Goal: Complete application form: Complete application form

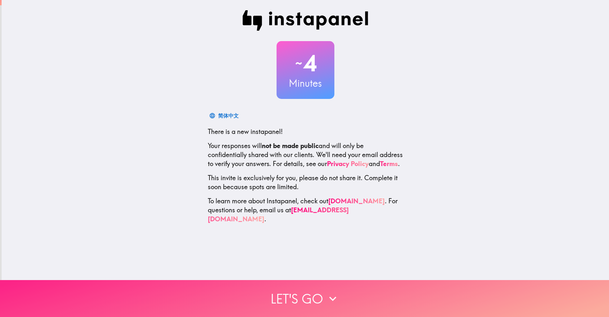
click at [297, 288] on button "Let's go" at bounding box center [304, 298] width 609 height 37
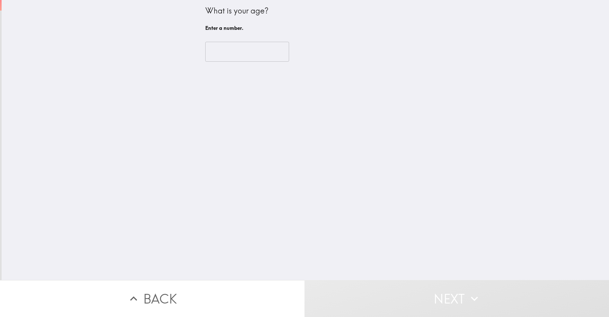
click at [205, 58] on input "number" at bounding box center [247, 52] width 84 height 20
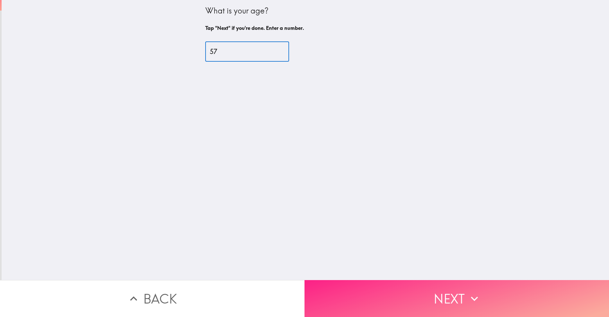
type input "57"
click at [386, 293] on button "Next" at bounding box center [456, 298] width 304 height 37
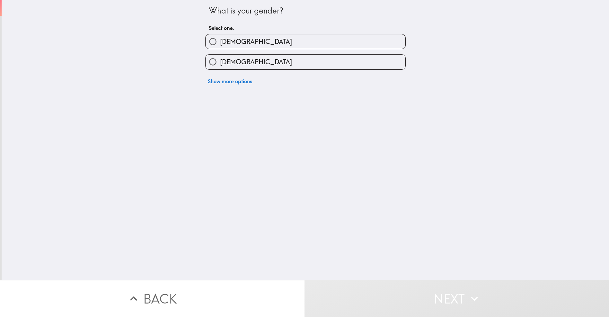
click at [209, 39] on input "[DEMOGRAPHIC_DATA]" at bounding box center [213, 41] width 14 height 14
radio input "true"
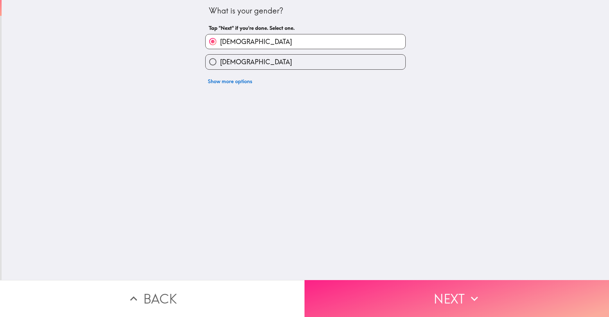
click at [388, 288] on button "Next" at bounding box center [456, 298] width 304 height 37
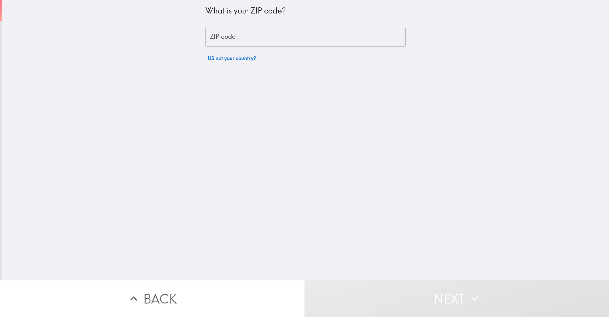
click at [225, 37] on input "ZIP code" at bounding box center [305, 37] width 200 height 20
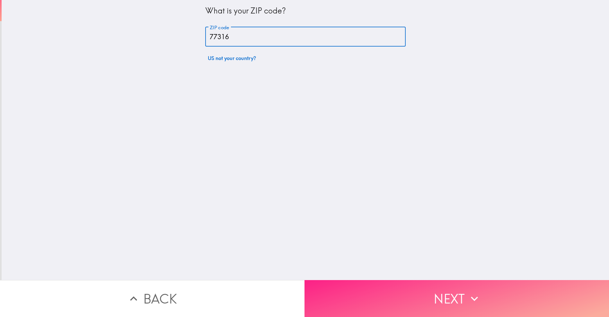
type input "77316"
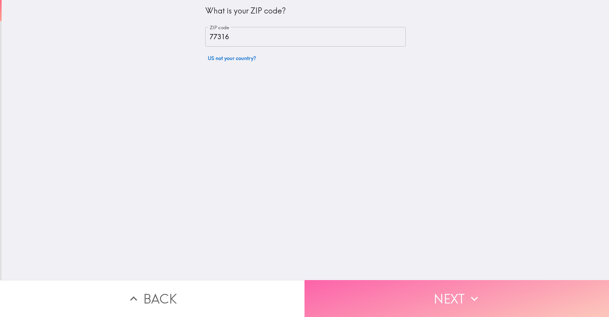
click at [416, 303] on button "Next" at bounding box center [456, 298] width 304 height 37
